Goal: Task Accomplishment & Management: Use online tool/utility

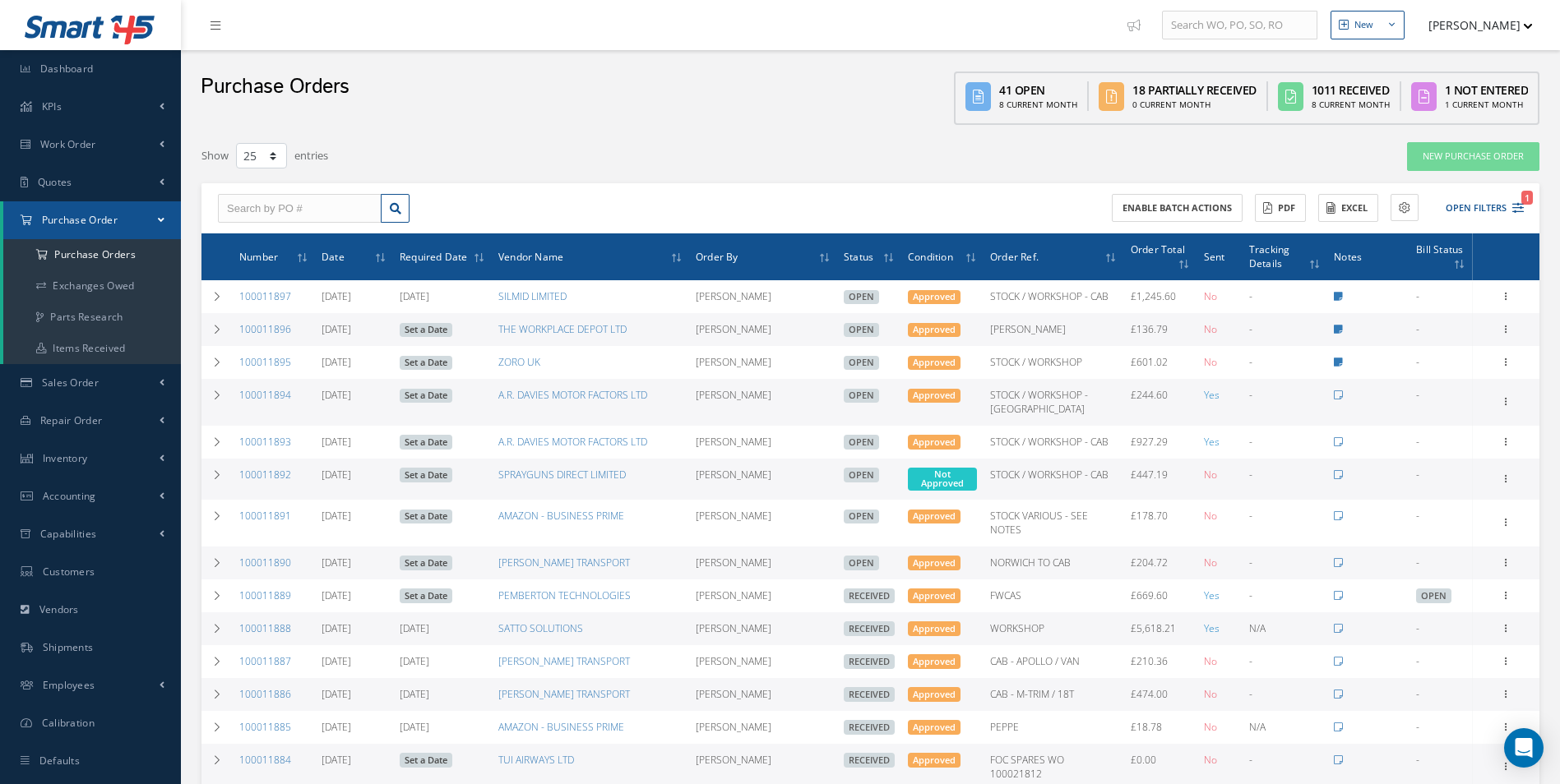
select select "25"
click at [314, 206] on input "text" at bounding box center [300, 208] width 164 height 30
click at [315, 200] on input "text" at bounding box center [300, 208] width 164 height 30
type input "100011837"
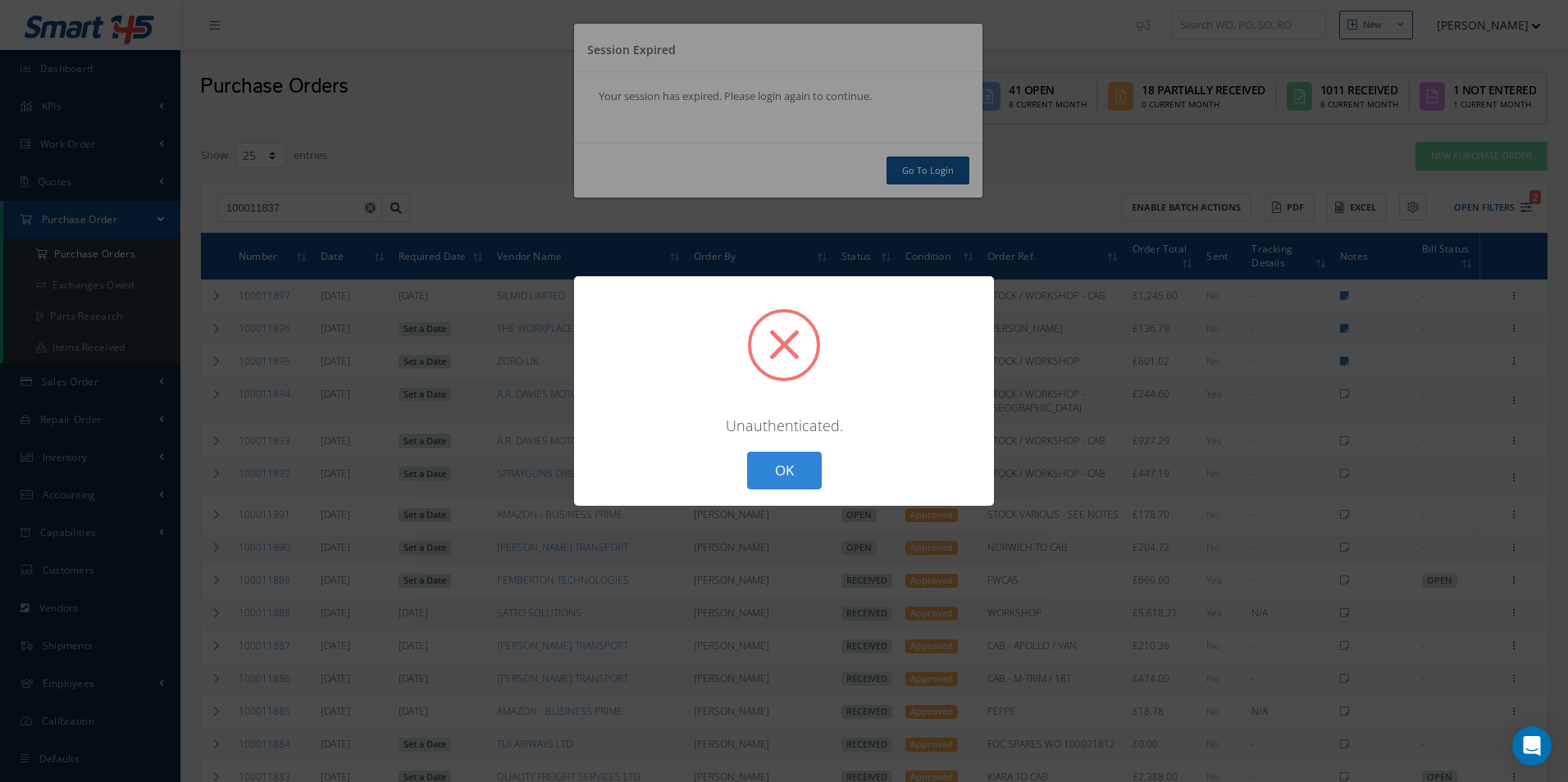
click at [925, 171] on div "? ! i × Unauthenticated. OK Cancel" at bounding box center [784, 391] width 1568 height 782
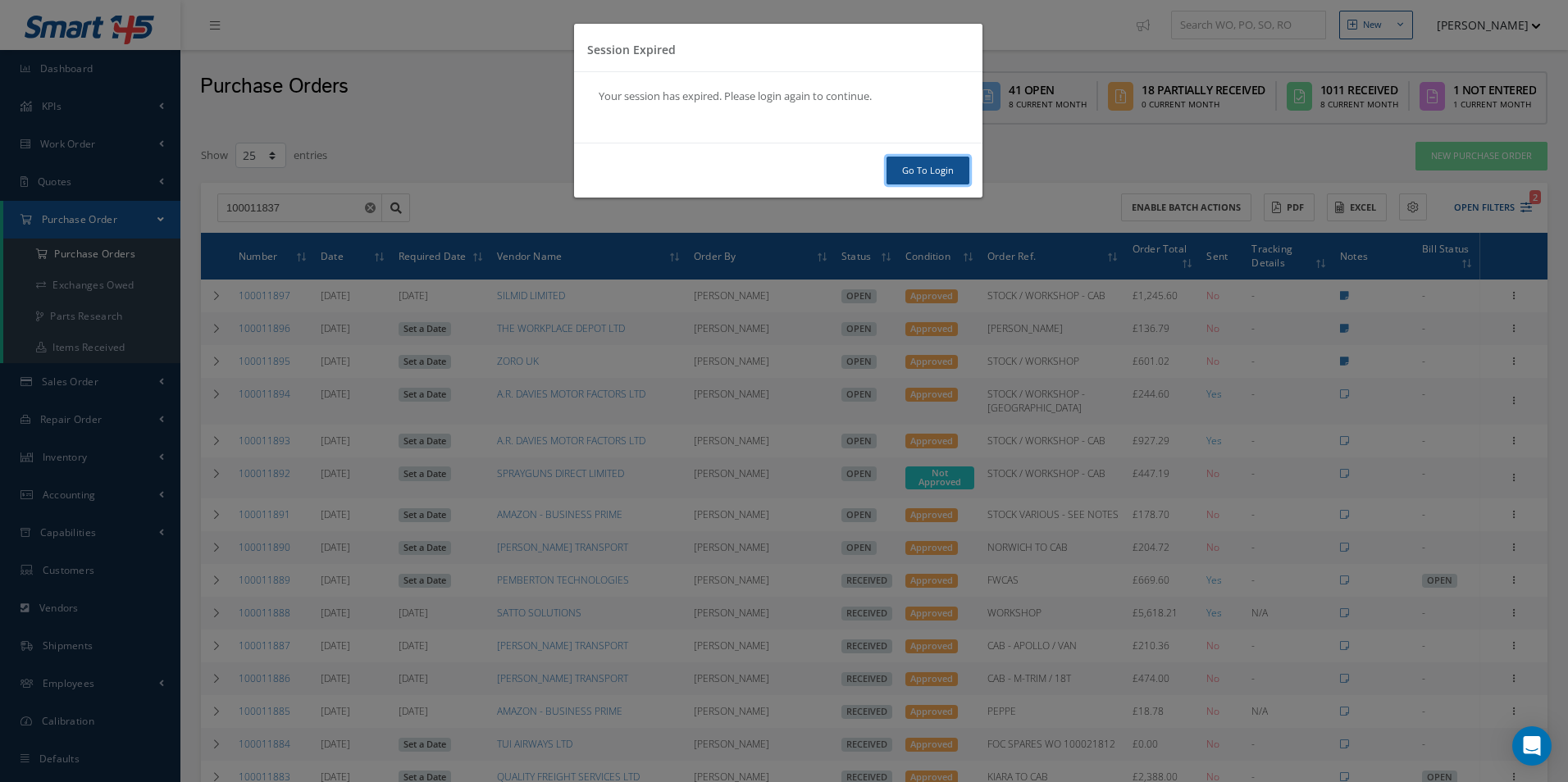
click at [927, 175] on link "Go To Login" at bounding box center [927, 171] width 82 height 29
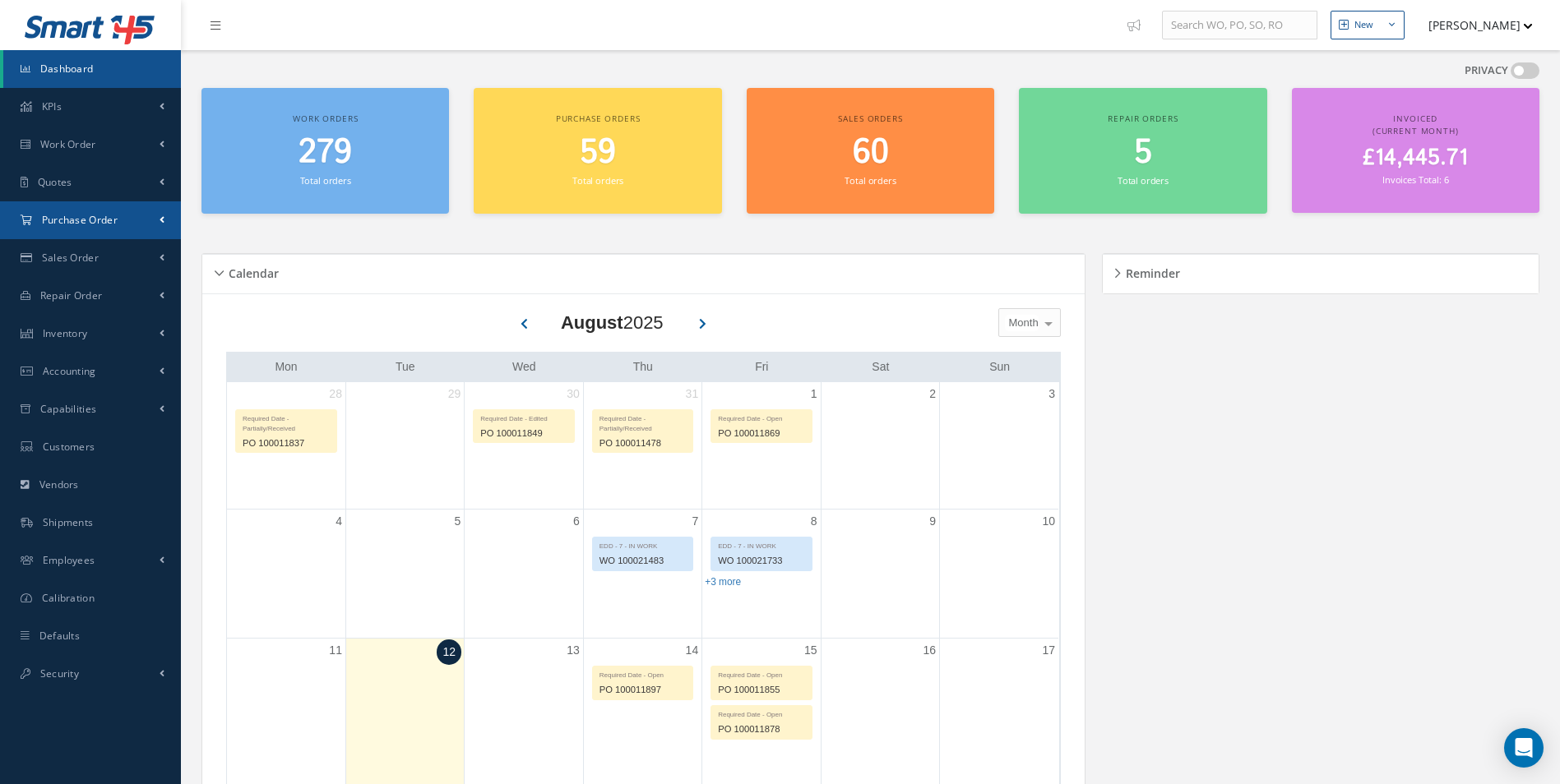
click at [83, 235] on link "Purchase Order" at bounding box center [90, 220] width 181 height 38
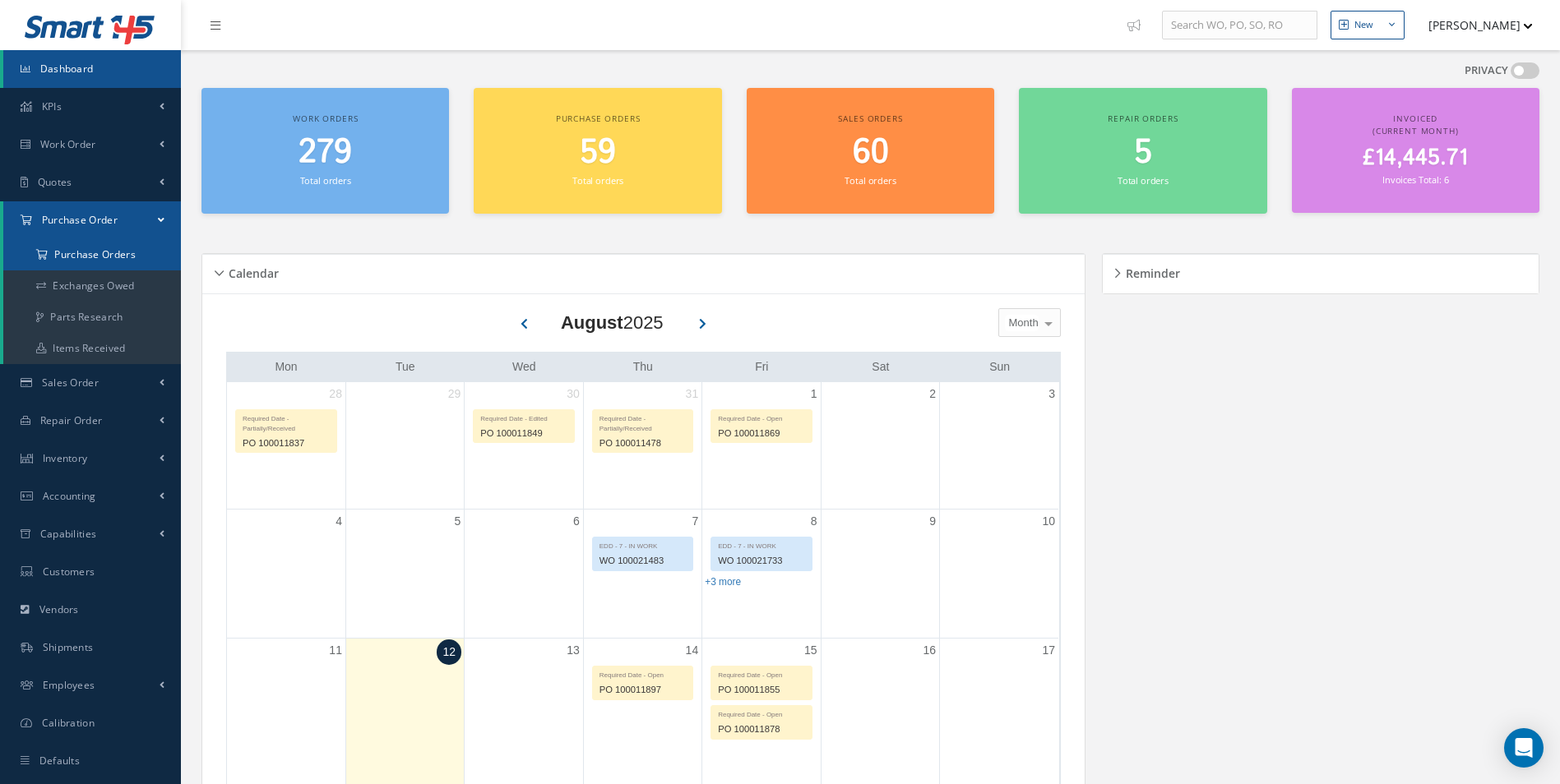
click at [84, 257] on a=1&status_id=2&status_id=3&status_id=5&collapsedFilters"] "Purchase Orders" at bounding box center [93, 254] width 181 height 31
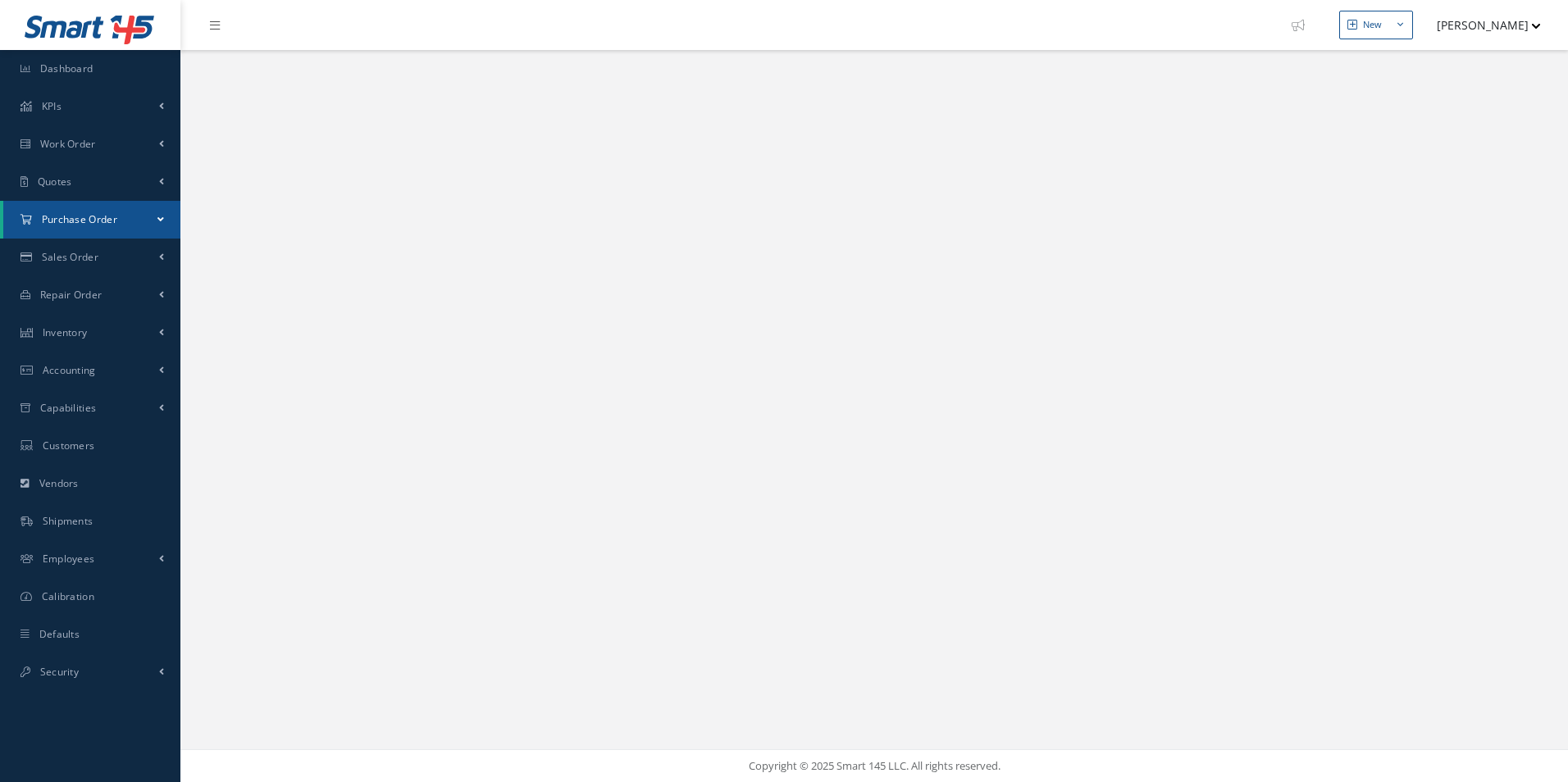
select select "25"
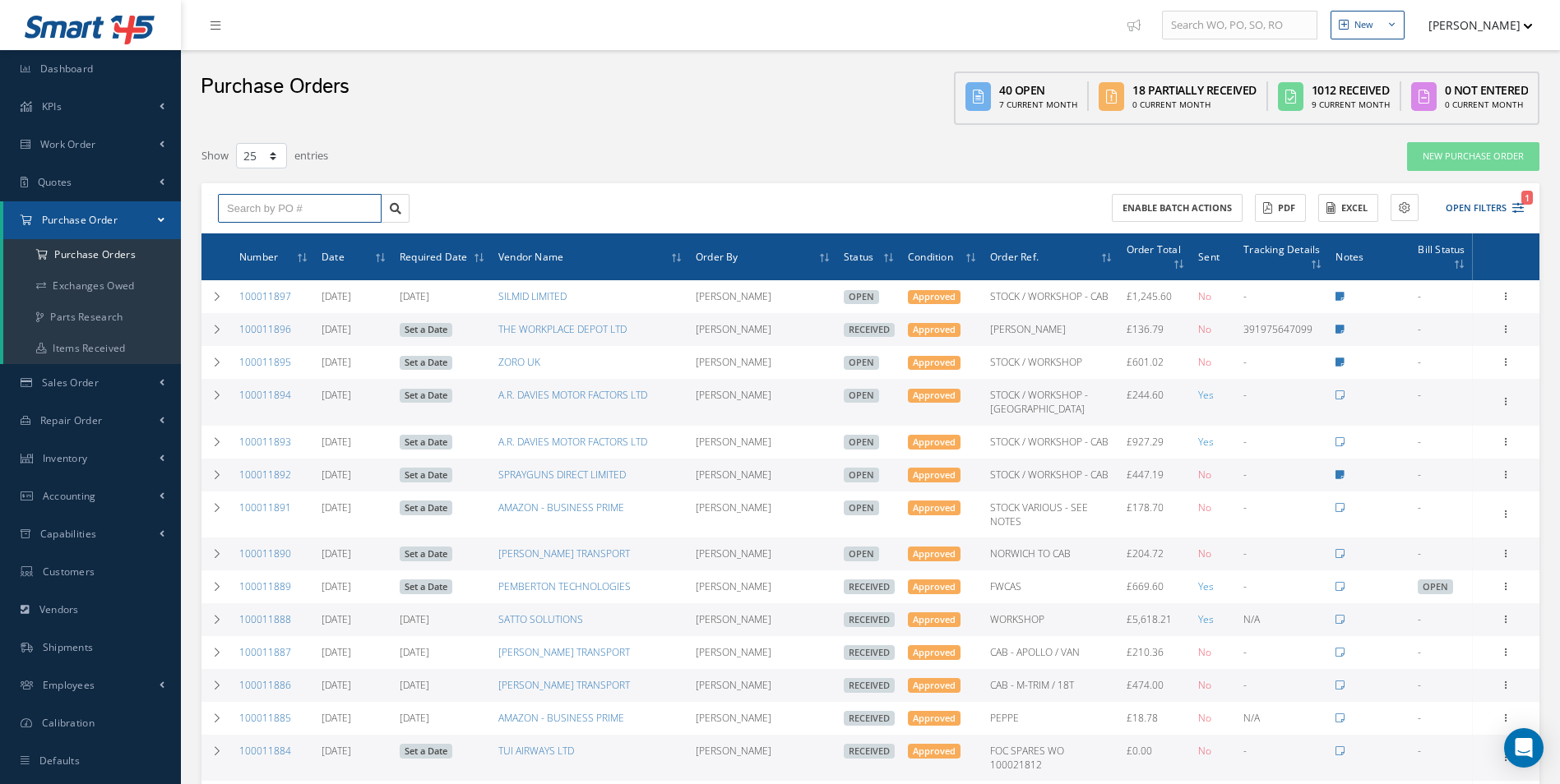
click at [324, 212] on input "text" at bounding box center [300, 208] width 164 height 30
type input "100011837"
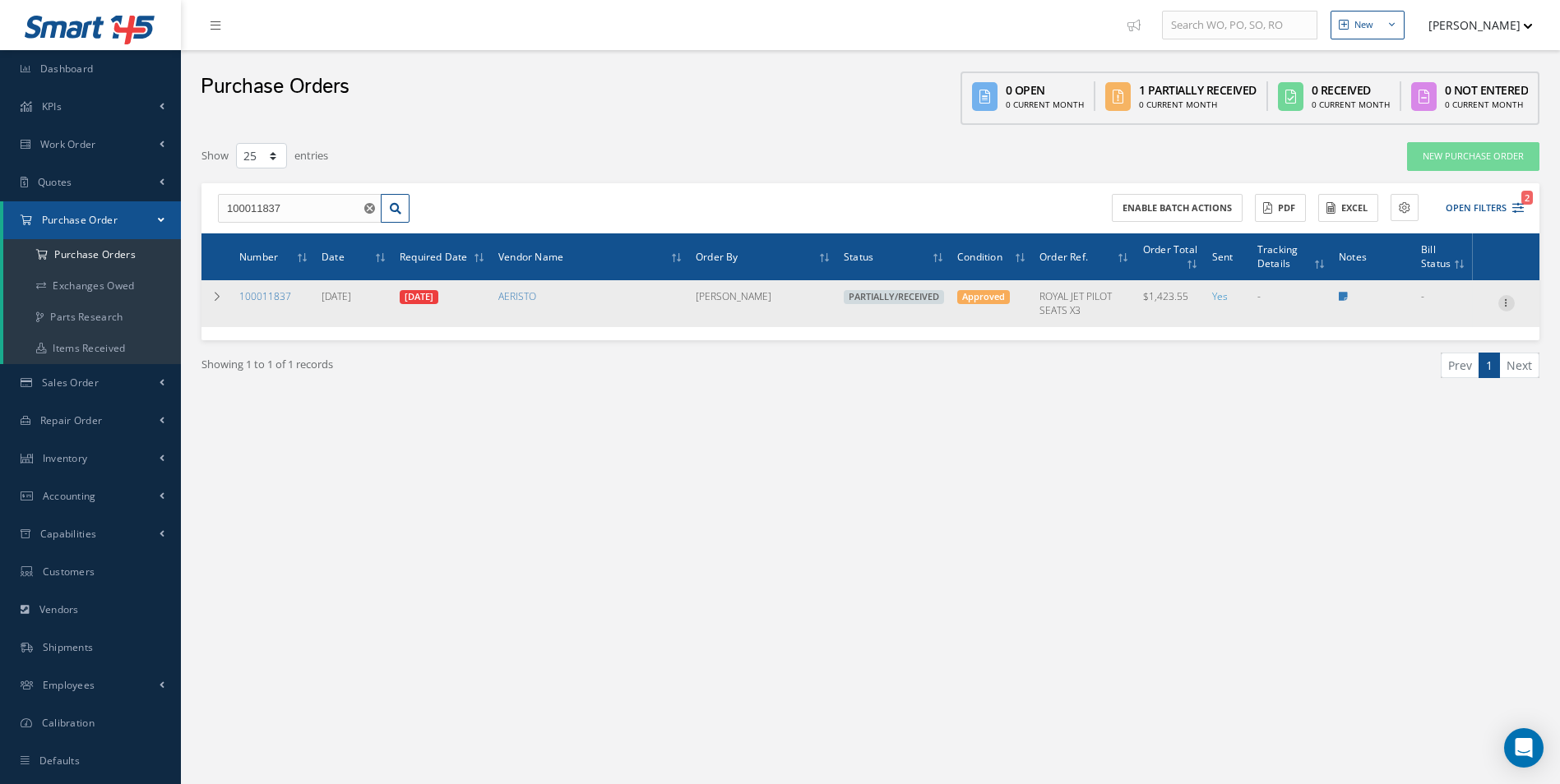
click at [1511, 304] on icon at bounding box center [1506, 302] width 16 height 13
click at [1455, 376] on link "Create Bill" at bounding box center [1431, 378] width 130 height 22
type input "0.00"
type input "47.00"
type input "0.00"
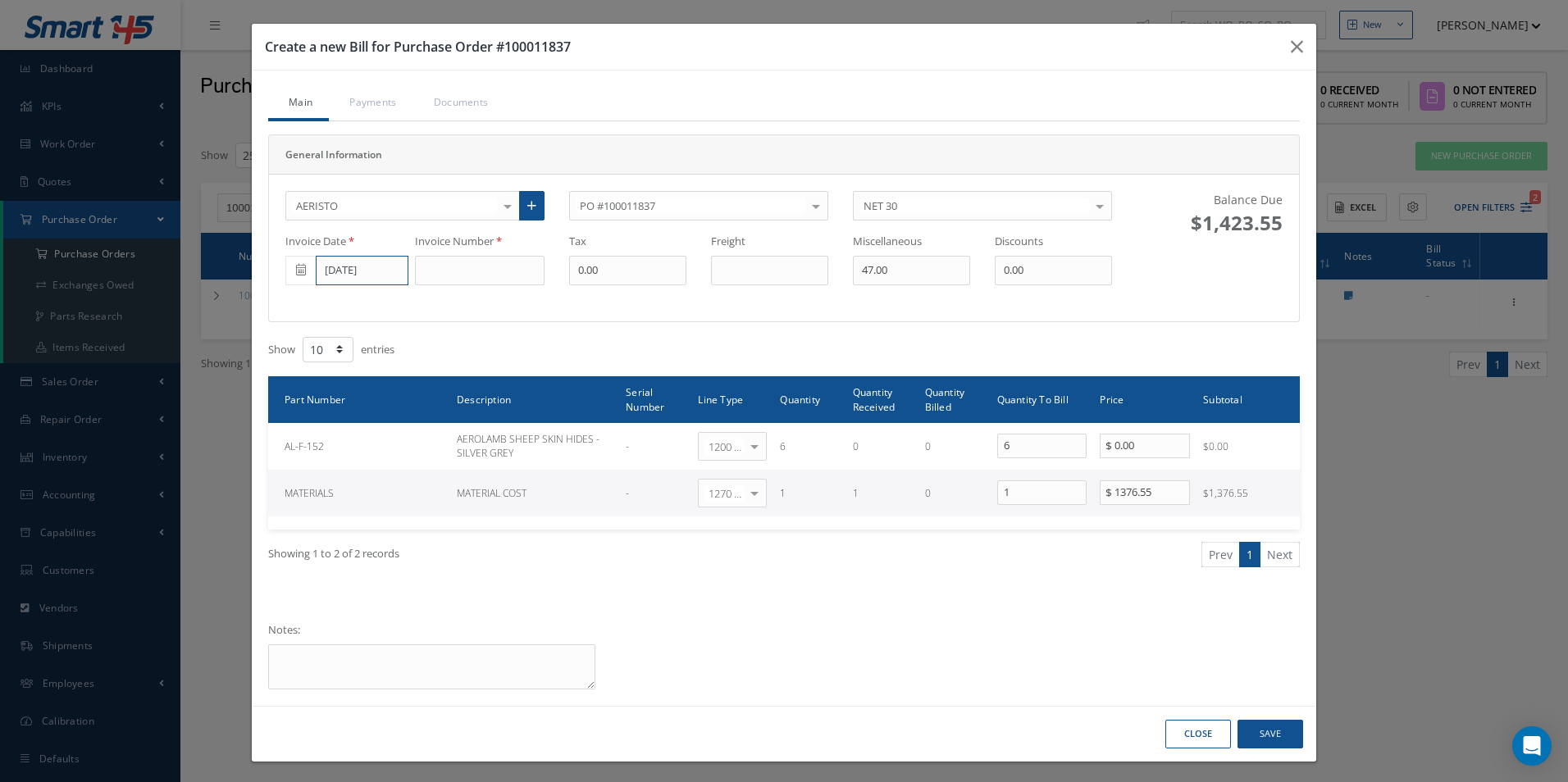
click at [349, 275] on input "[DATE]" at bounding box center [361, 271] width 92 height 30
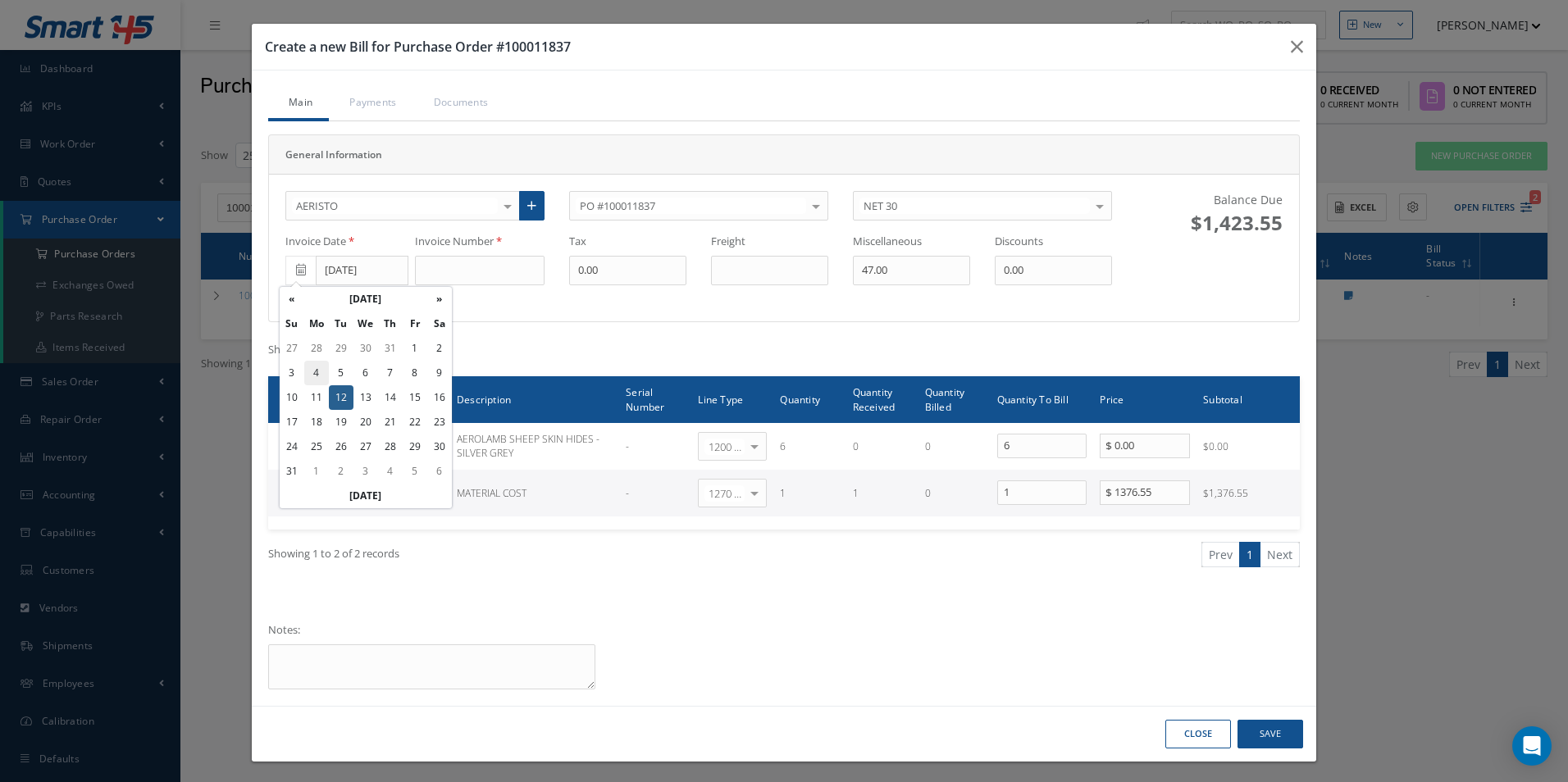
click at [319, 372] on td "4" at bounding box center [316, 373] width 24 height 24
type input "[DATE]"
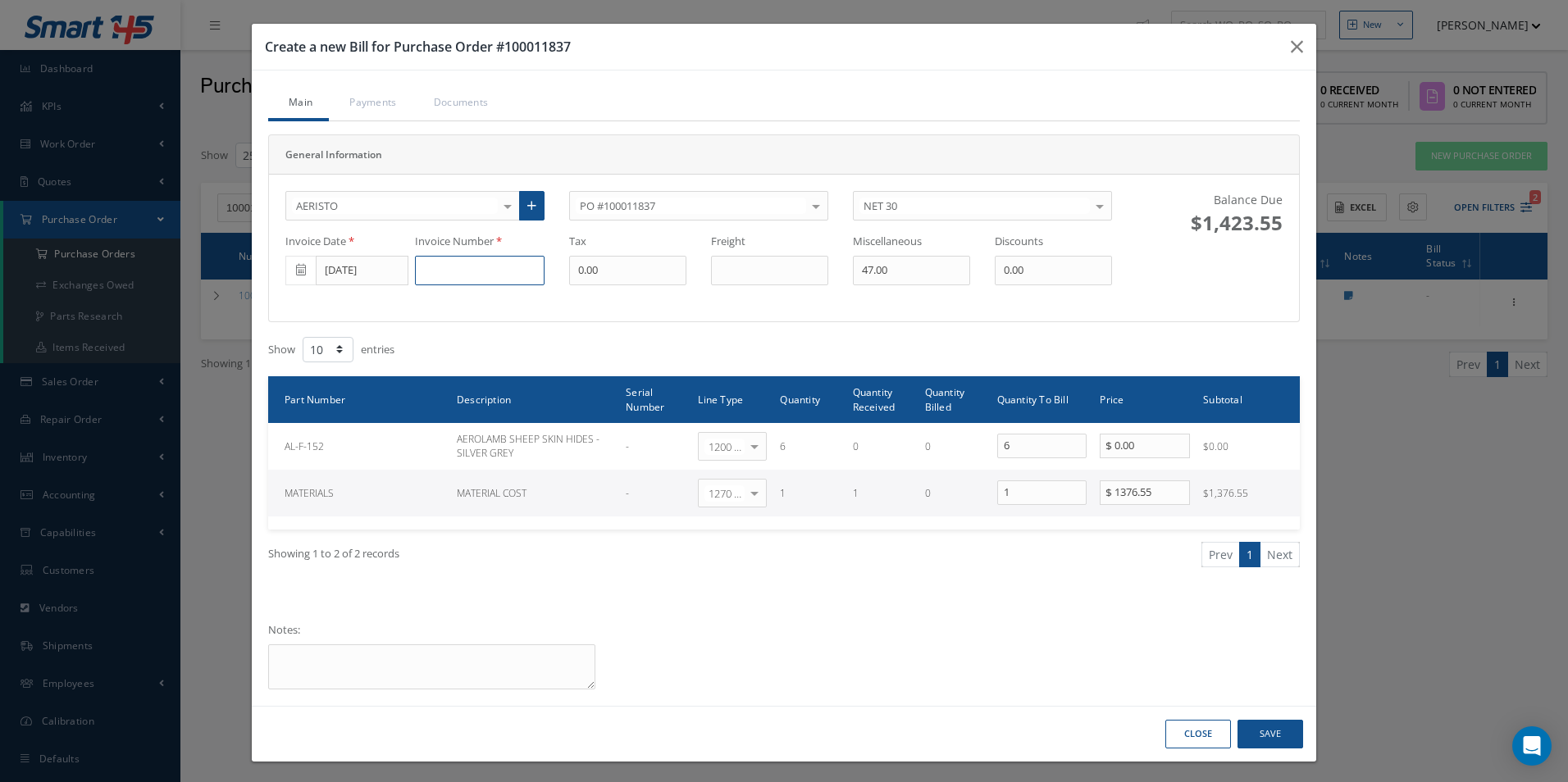
click at [467, 277] on input at bounding box center [479, 271] width 130 height 30
type input "SO069434"
click at [1281, 741] on button "Save" at bounding box center [1270, 735] width 65 height 29
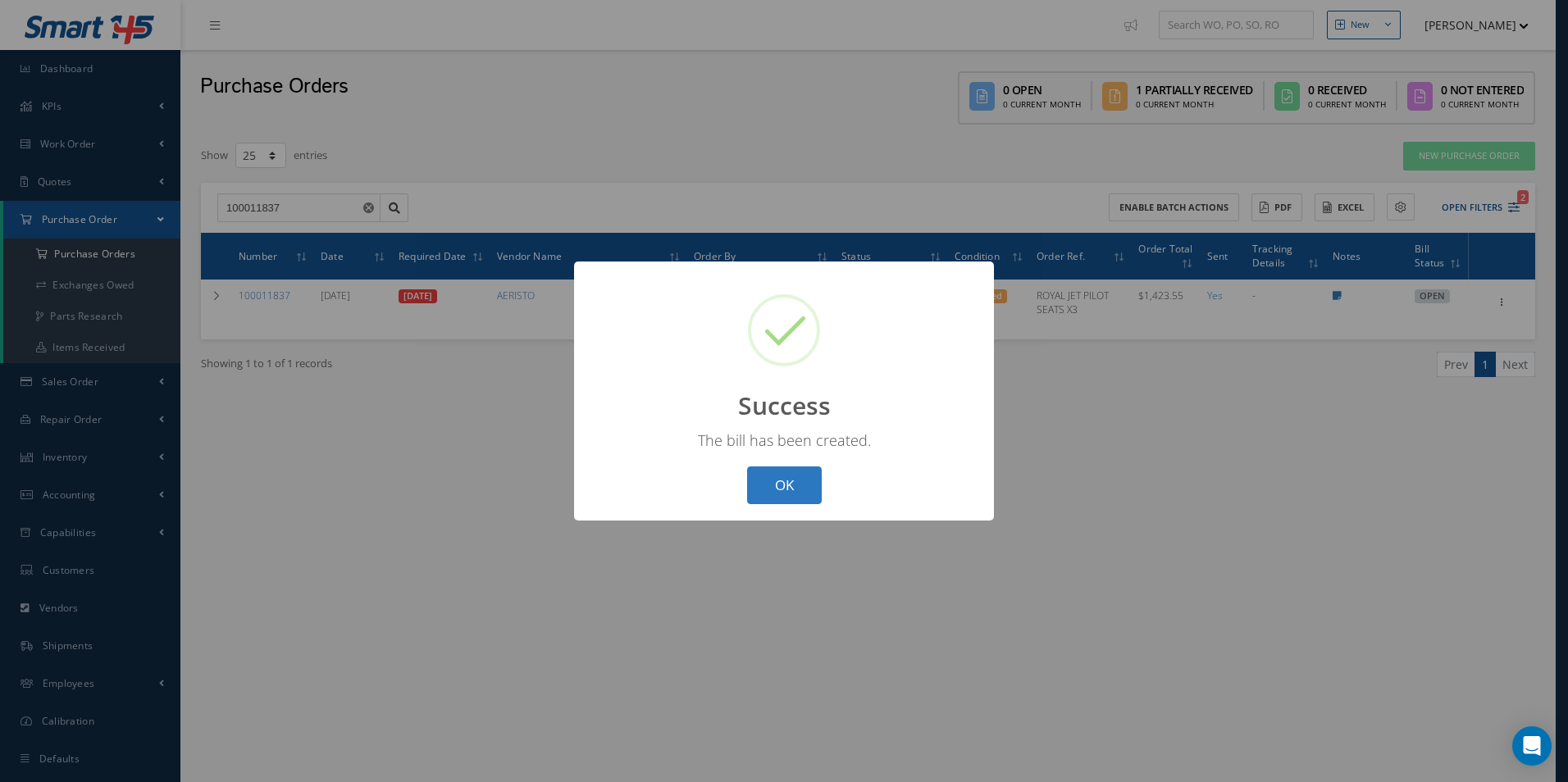
click at [793, 489] on button "OK" at bounding box center [784, 486] width 74 height 39
